Goal: Task Accomplishment & Management: Manage account settings

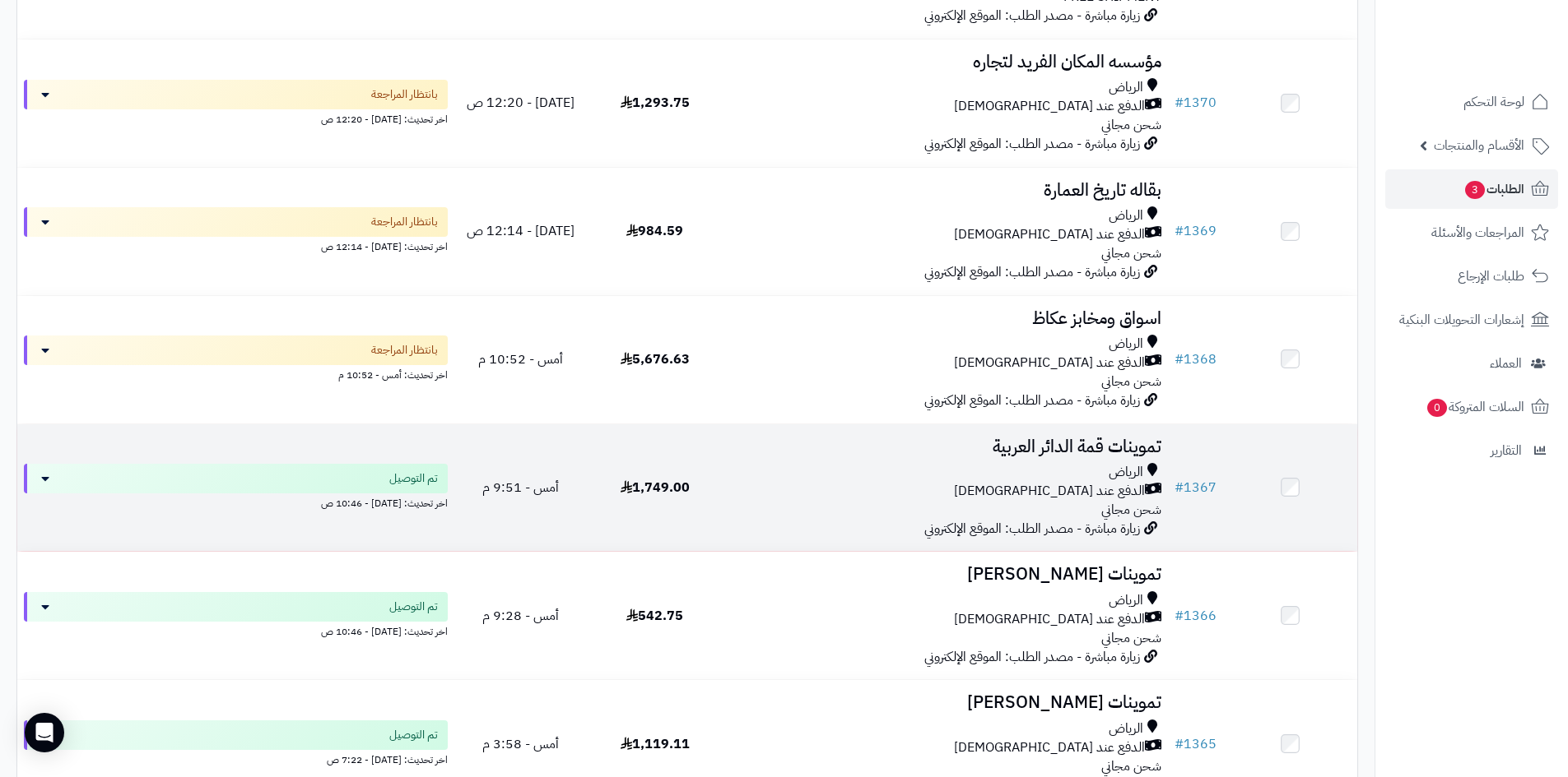
scroll to position [1398, 0]
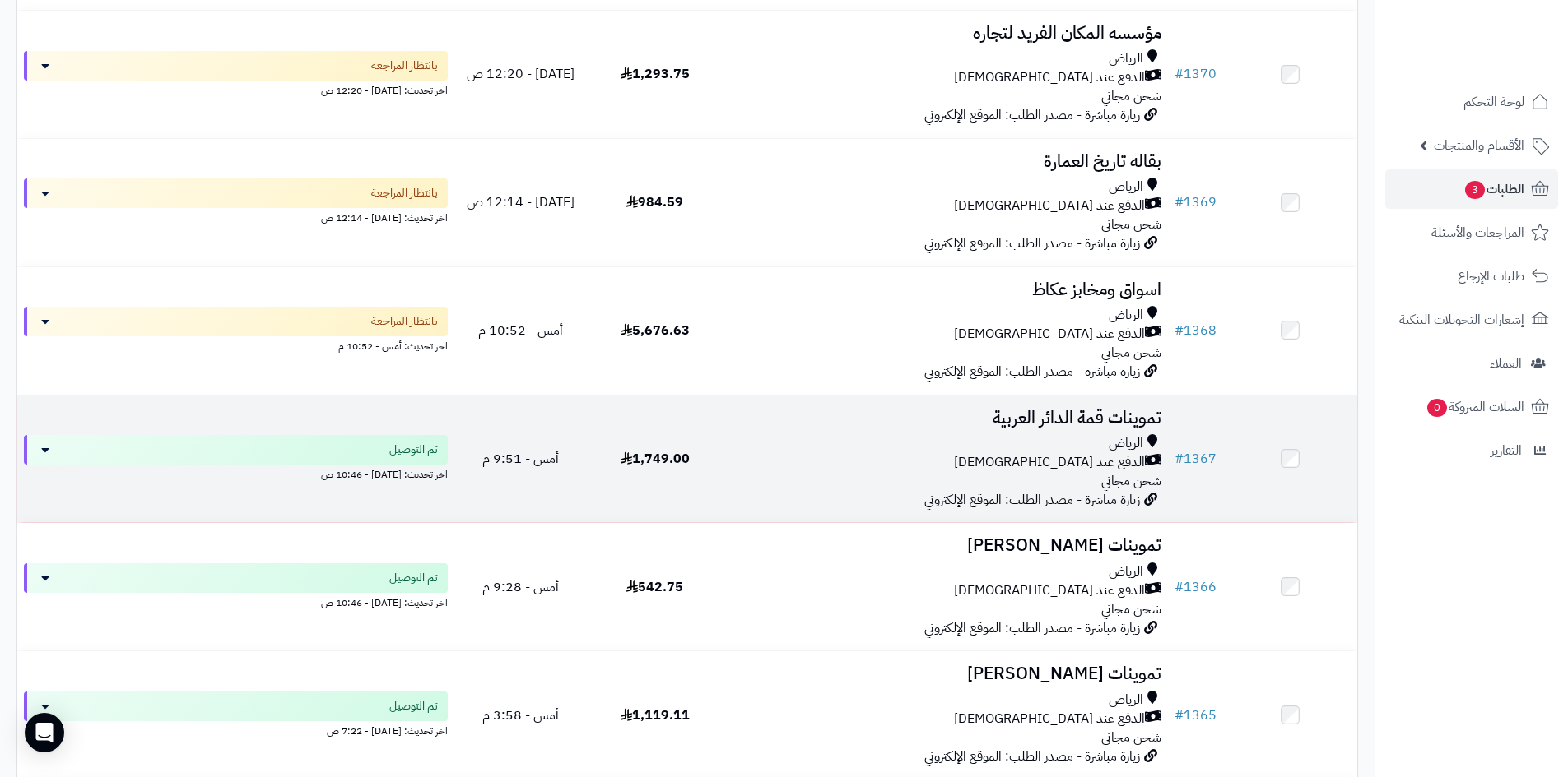
click at [887, 470] on div "الرياض الدفع عند الاستلام شحن مجاني" at bounding box center [945, 463] width 433 height 57
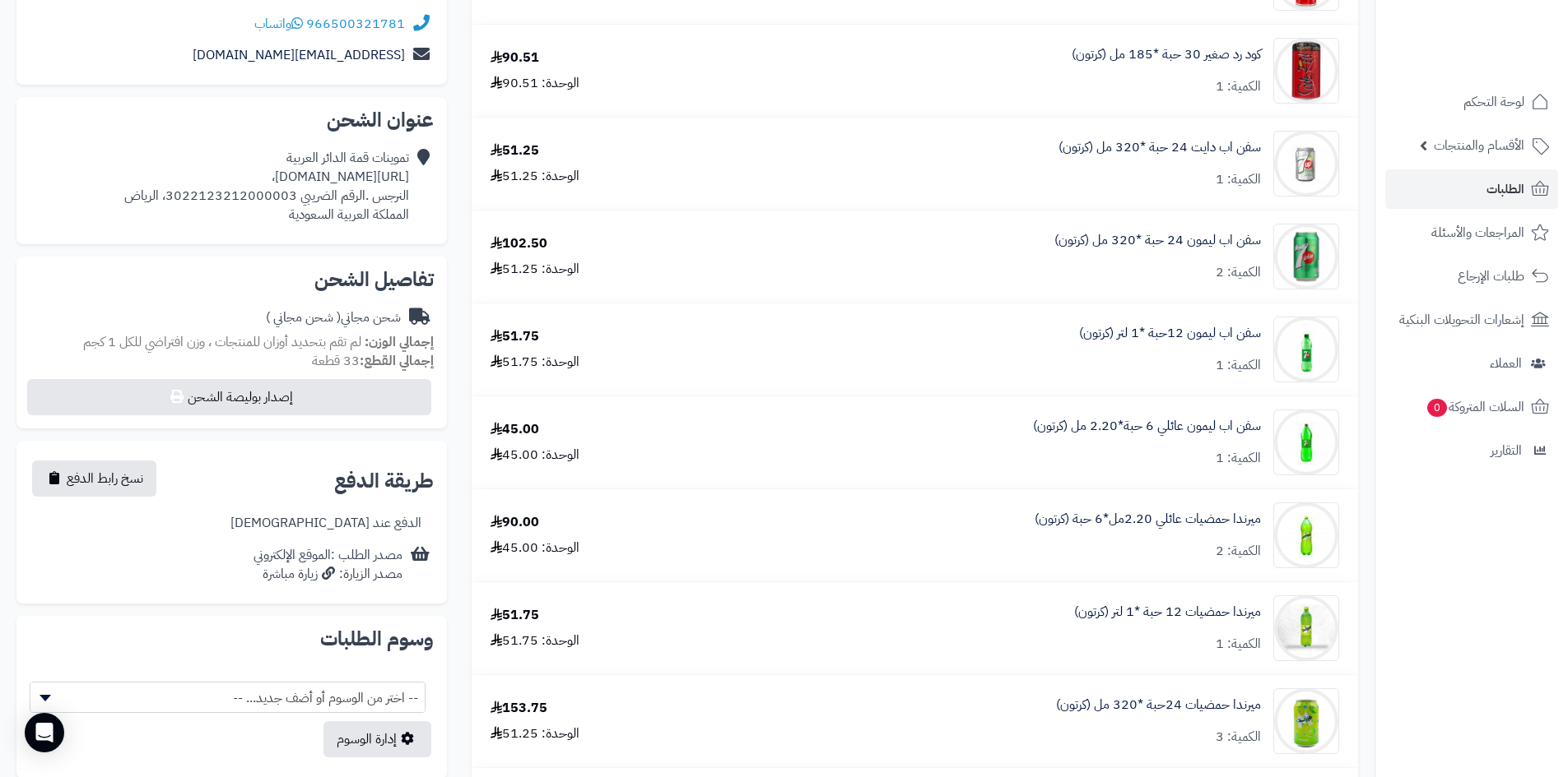
scroll to position [82, 0]
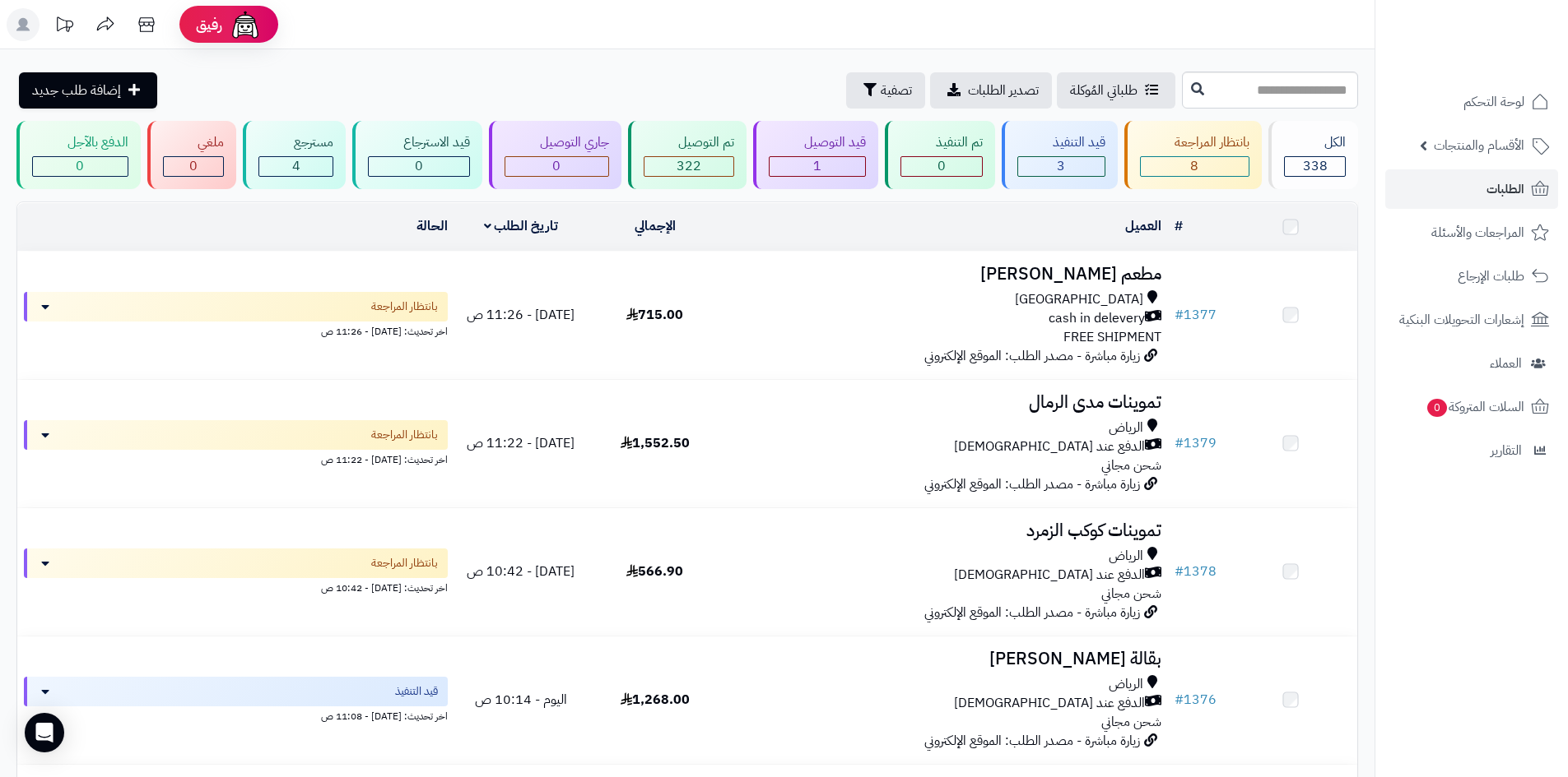
scroll to position [1398, 0]
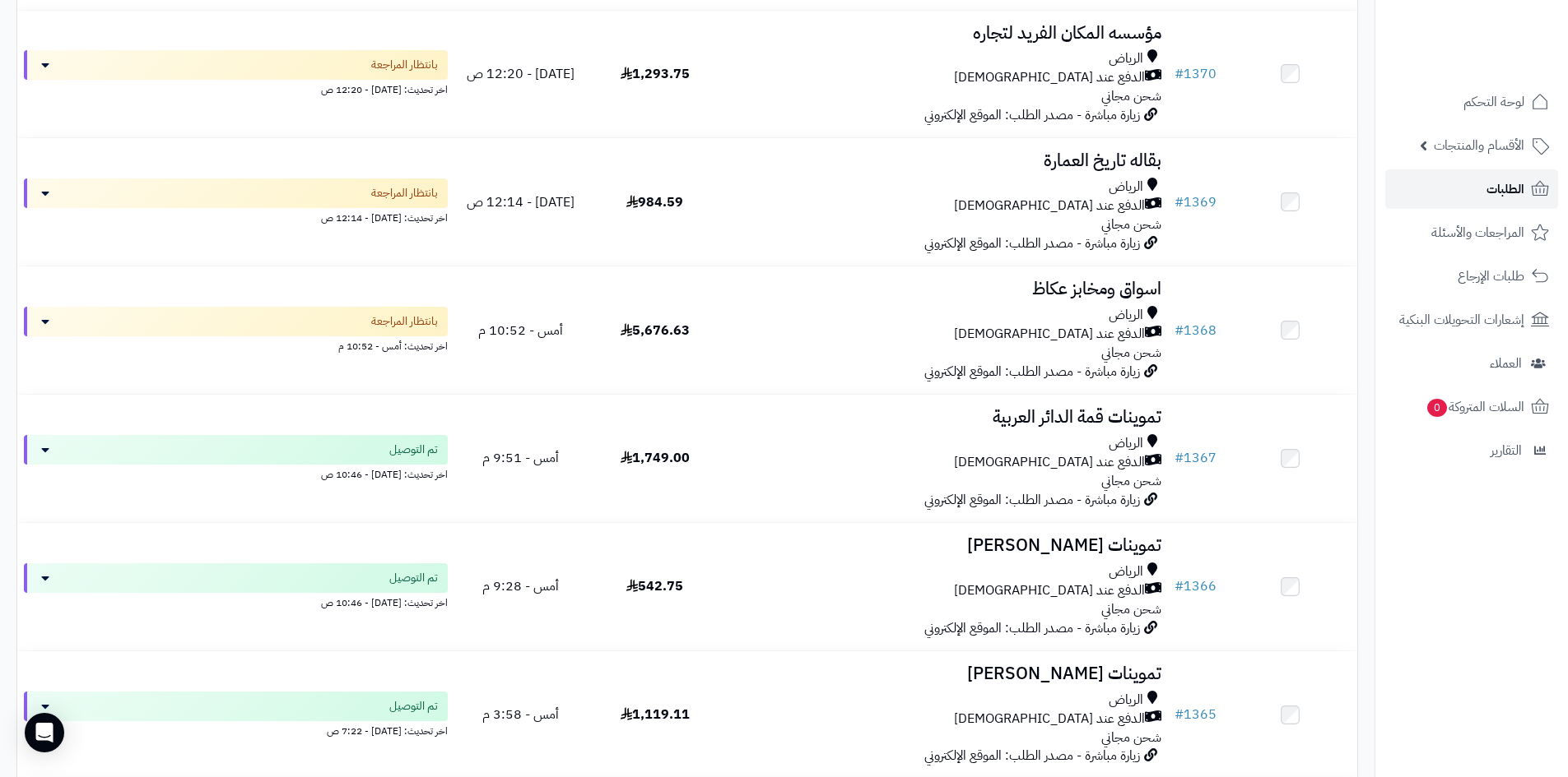
click at [1496, 187] on span "الطلبات" at bounding box center [1505, 189] width 38 height 23
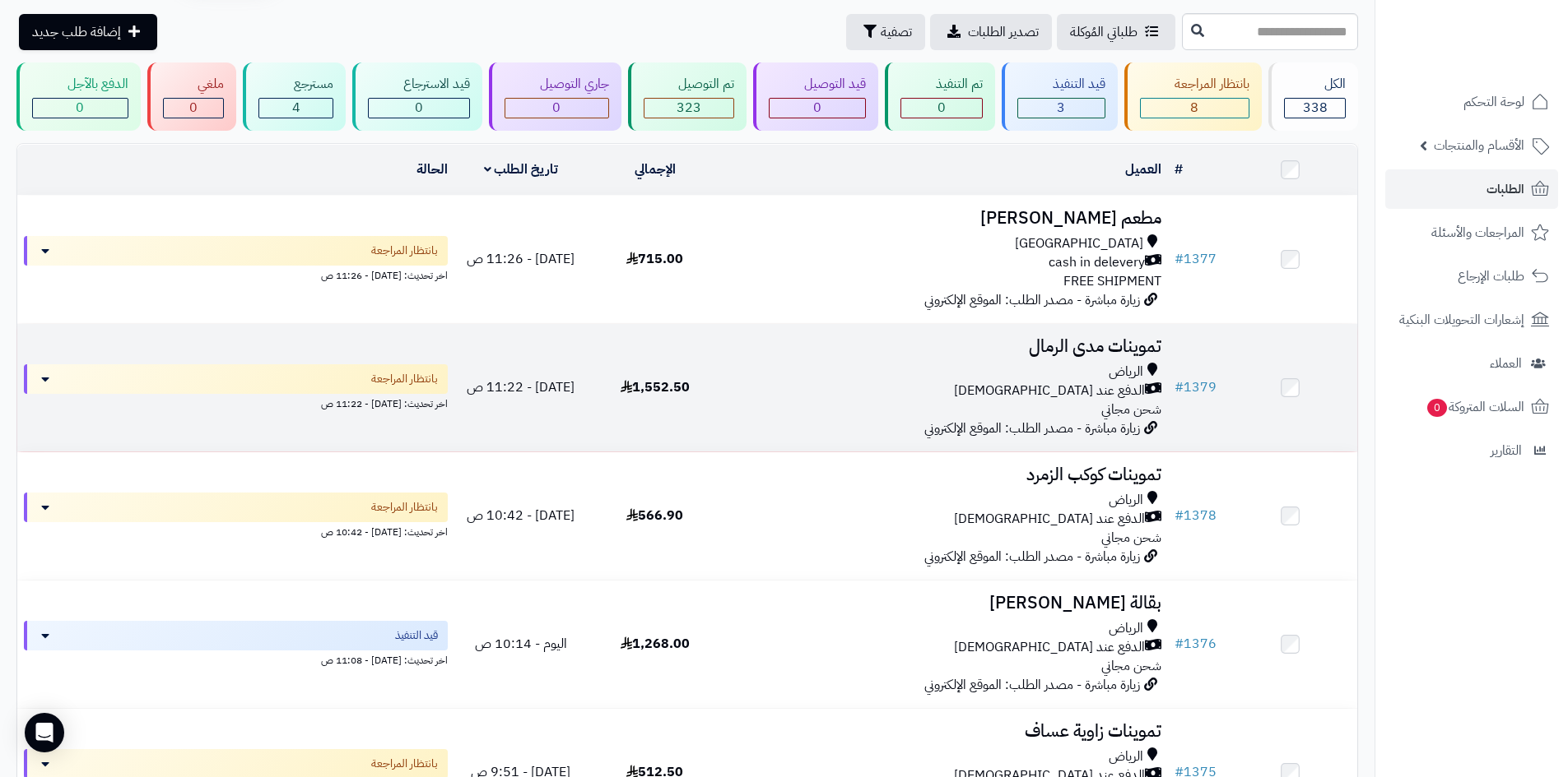
scroll to position [165, 0]
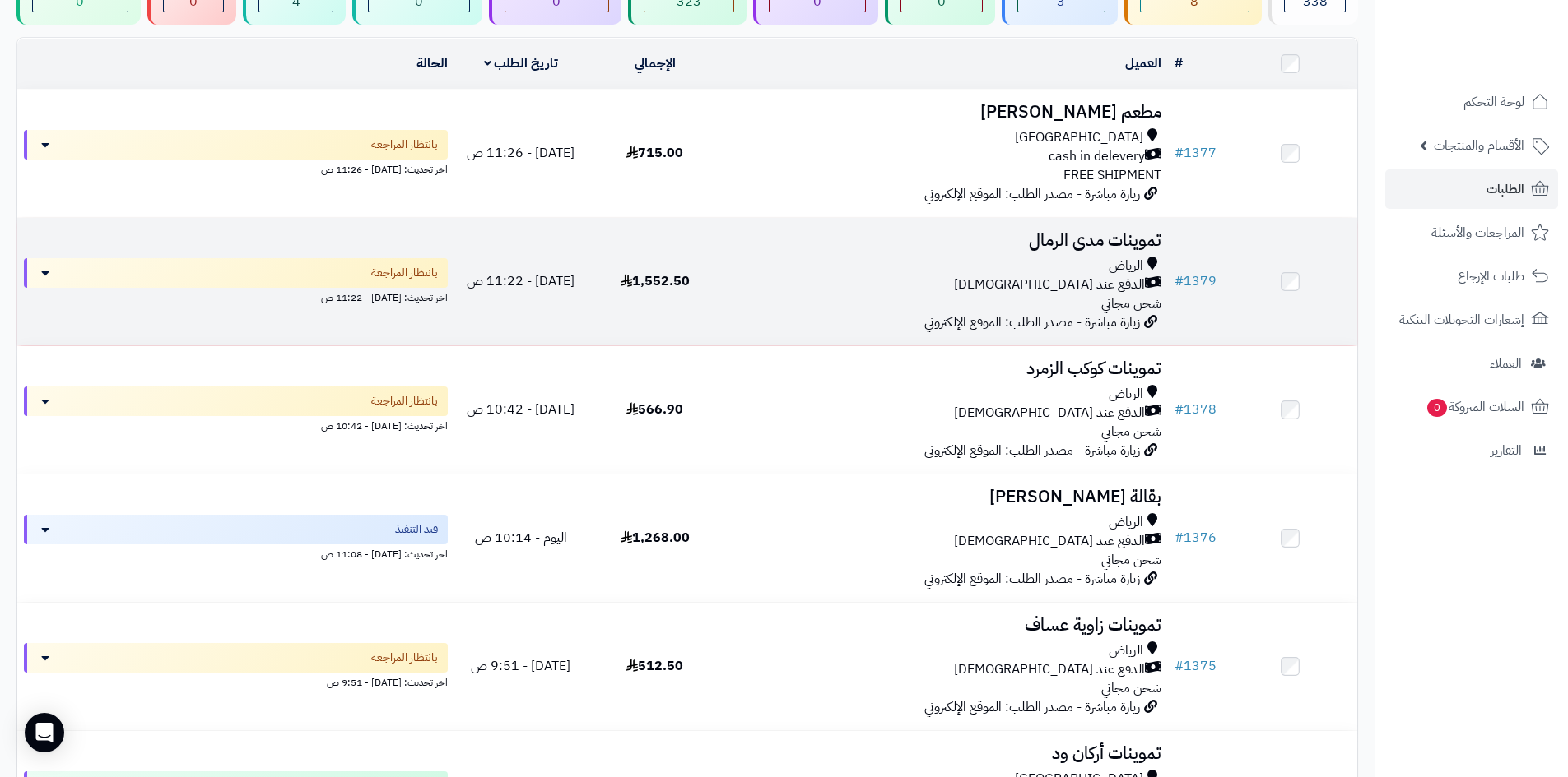
click at [899, 277] on div "الدفع عند [DEMOGRAPHIC_DATA]" at bounding box center [945, 286] width 433 height 19
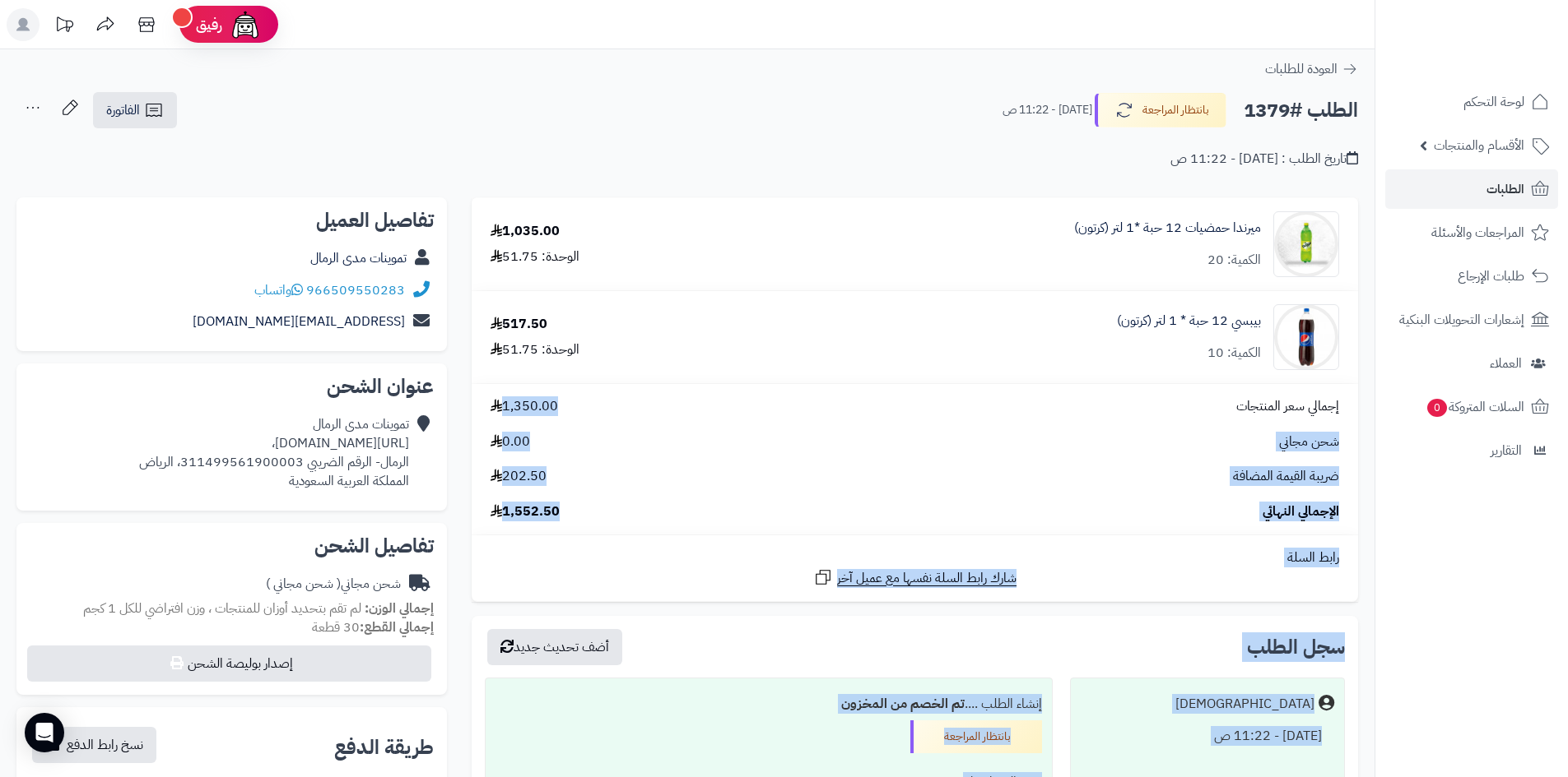
drag, startPoint x: 453, startPoint y: 222, endPoint x: 1168, endPoint y: 304, distance: 719.7
click at [1229, 403] on div "**********" at bounding box center [687, 627] width 1366 height 860
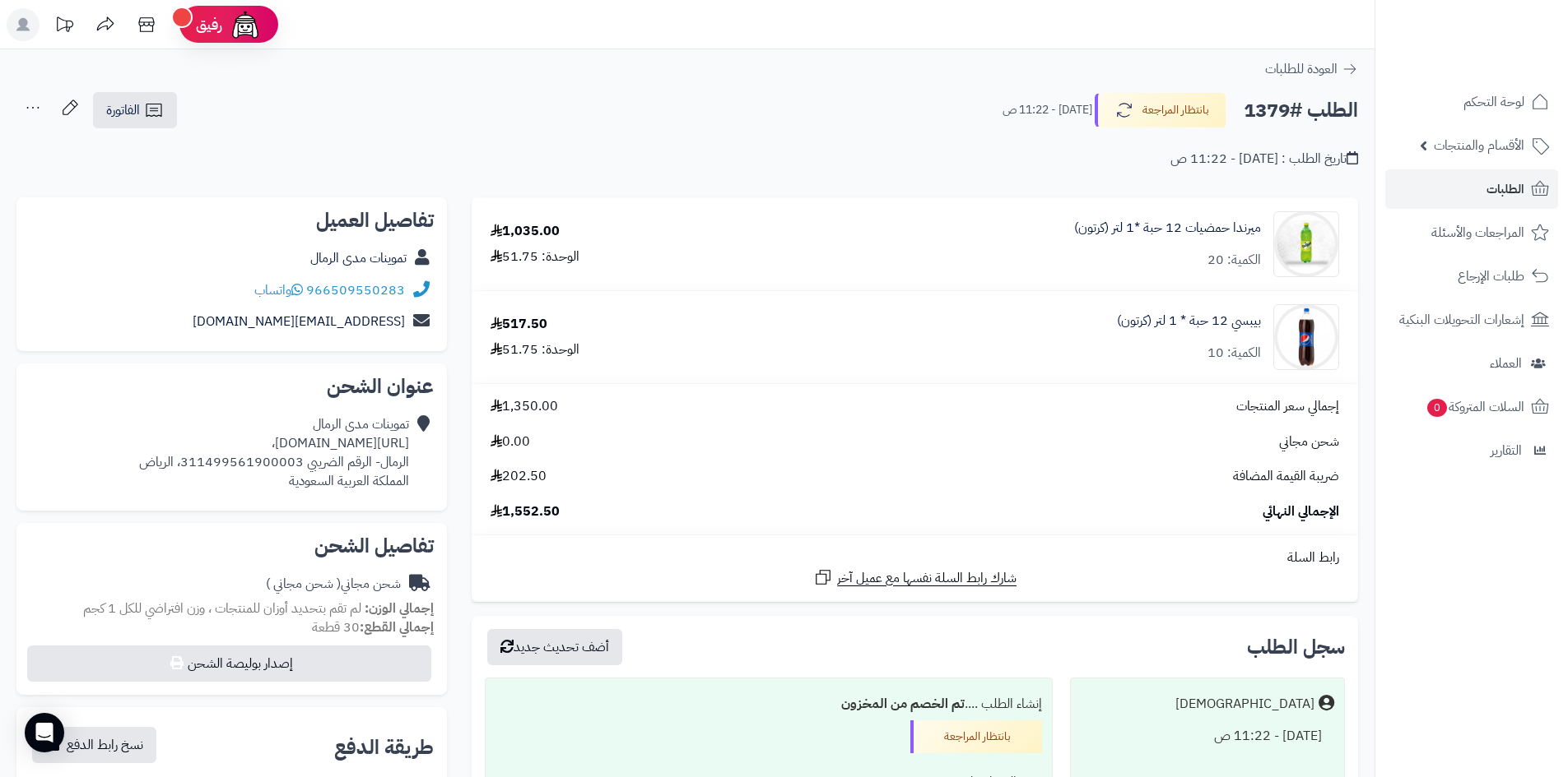
click at [744, 75] on div "العودة للطلبات" at bounding box center [687, 69] width 1374 height 20
click at [1522, 190] on span "الطلبات" at bounding box center [1505, 189] width 38 height 23
